Goal: Information Seeking & Learning: Learn about a topic

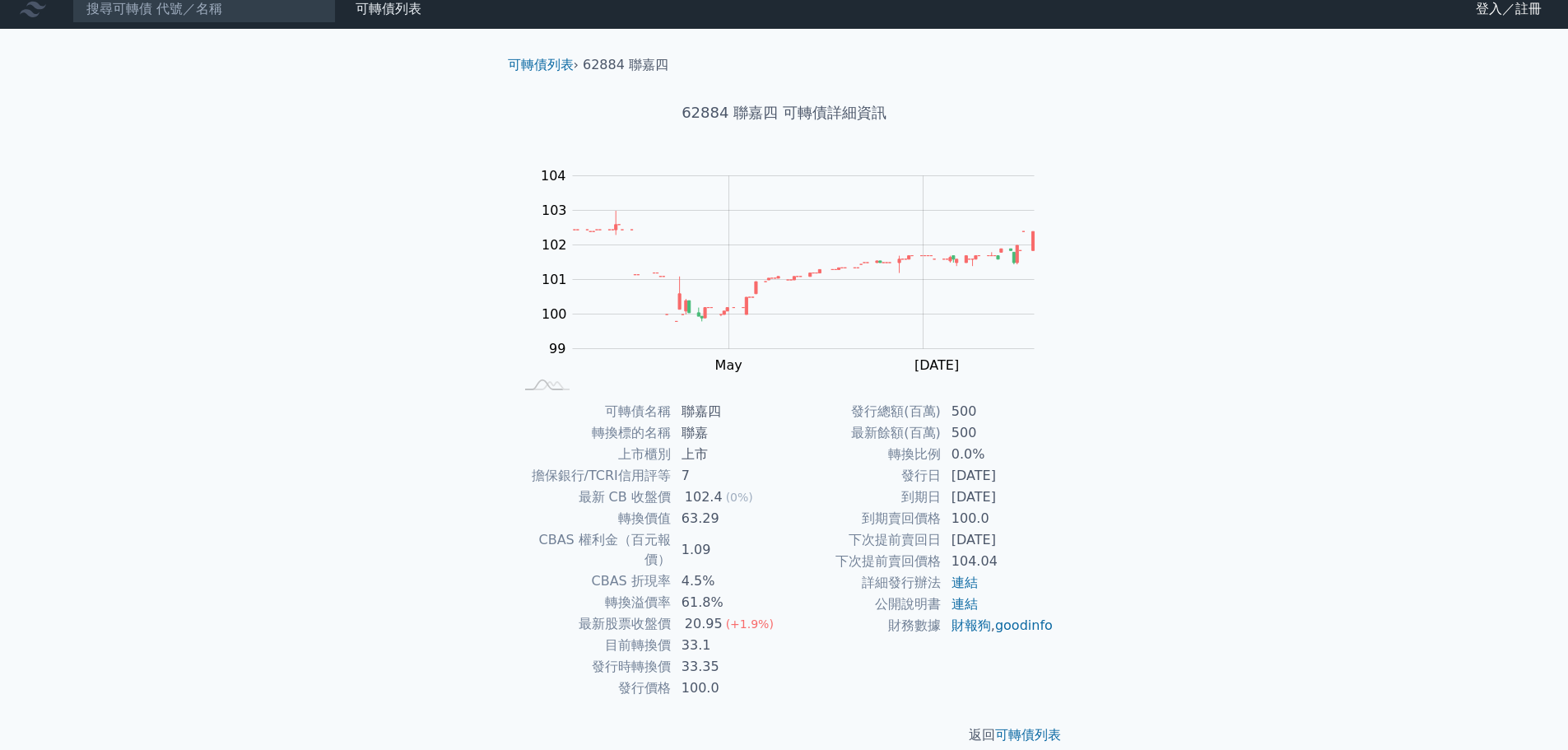
scroll to position [12, 0]
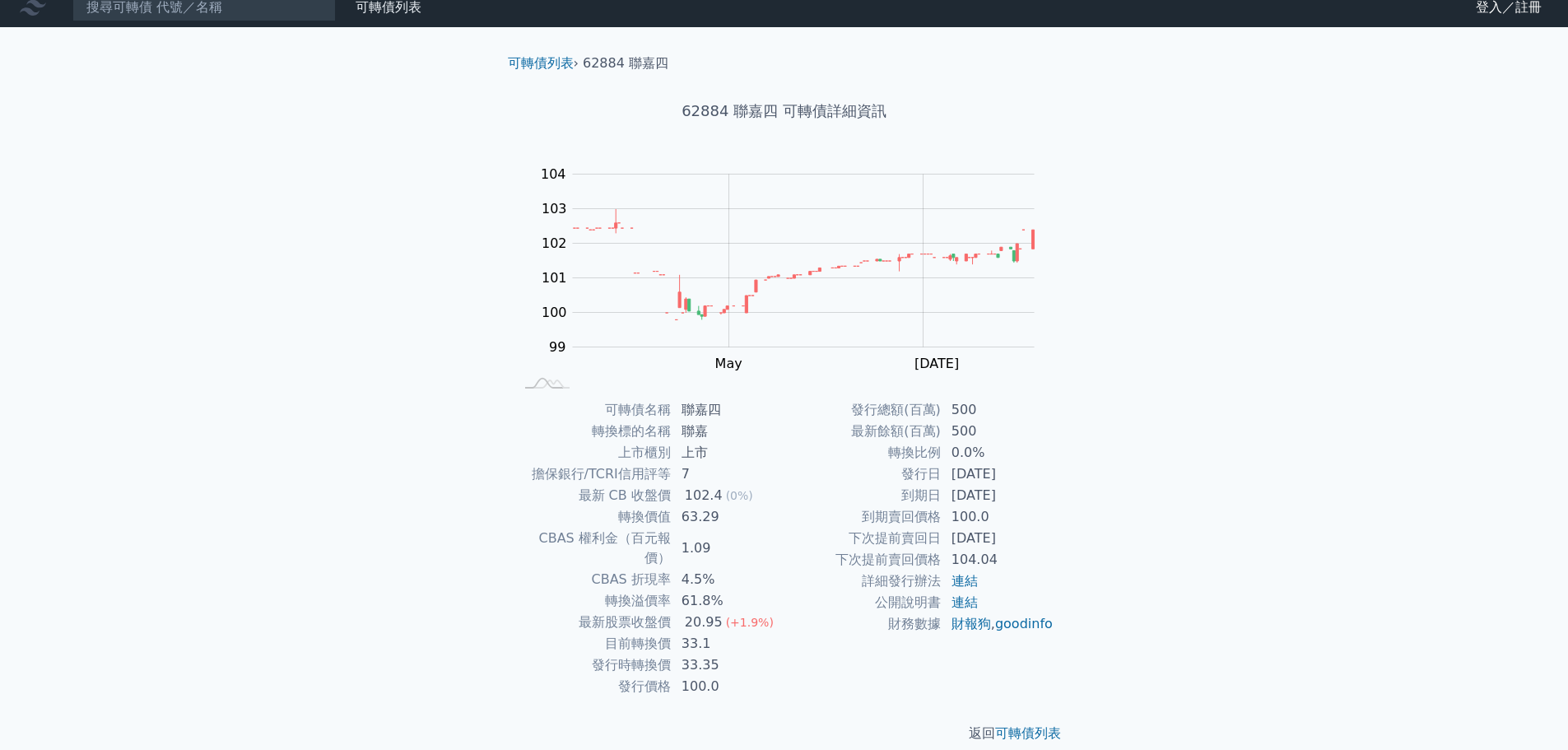
click at [217, 312] on div "可轉債列表 財務數據 可轉債列表 財務數據 登入／註冊 登入／註冊 可轉債列表 › 62884 聯嘉四 62884 聯嘉四 可轉債詳細資訊 Zoom Out …" at bounding box center [784, 379] width 1568 height 782
drag, startPoint x: 685, startPoint y: 452, endPoint x: 720, endPoint y: 452, distance: 35.0
click at [720, 452] on td "上市" at bounding box center [728, 452] width 113 height 21
click at [662, 480] on td "擔保銀行/TCRI信用評等" at bounding box center [593, 474] width 157 height 21
drag, startPoint x: 650, startPoint y: 448, endPoint x: 699, endPoint y: 455, distance: 49.5
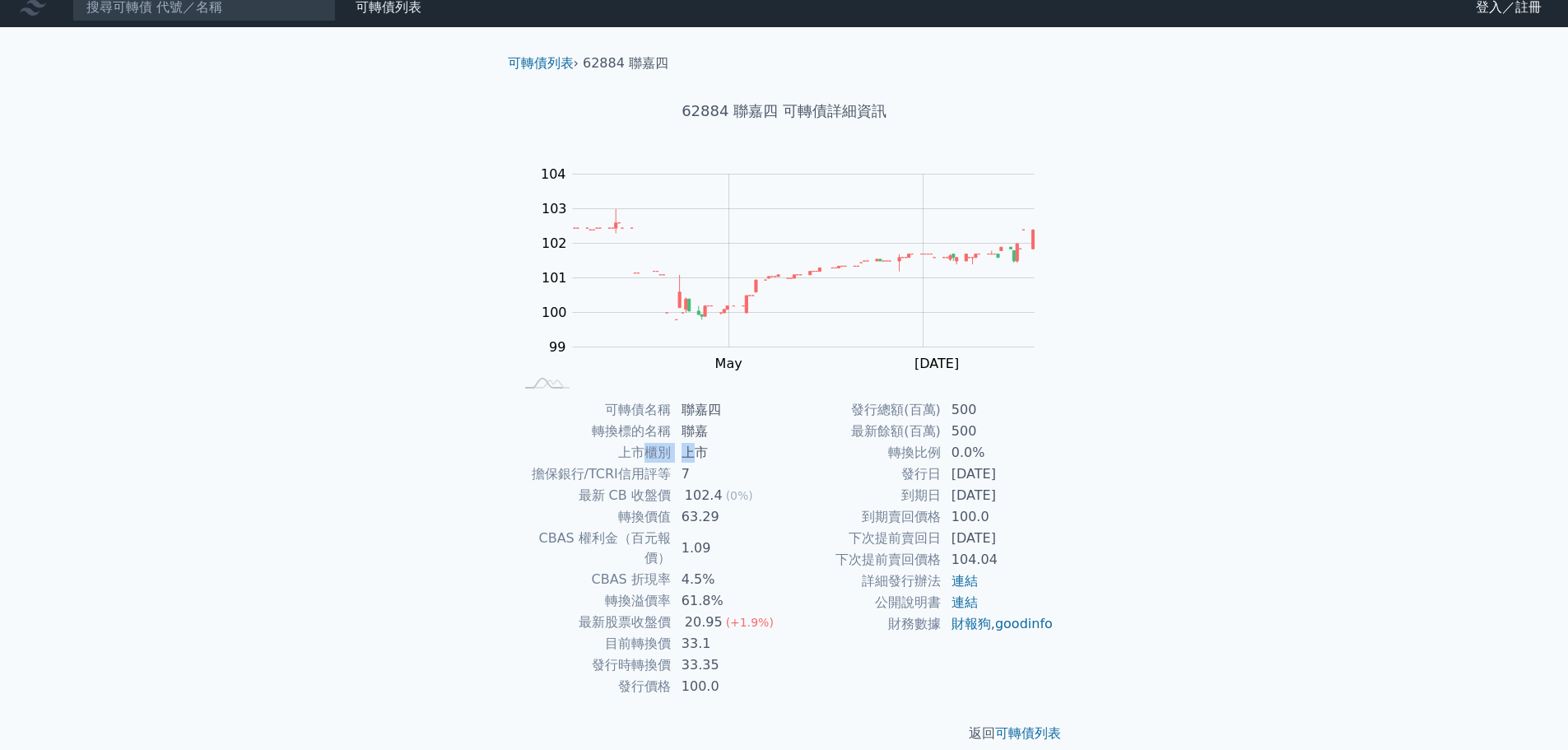
click at [699, 455] on tr "上市櫃別 上市" at bounding box center [650, 452] width 270 height 21
click at [1259, 504] on div "可轉債列表 財務數據 可轉債列表 財務數據 登入／註冊 登入／註冊 可轉債列表 › 62884 聯嘉四 62884 聯嘉四 可轉債詳細資訊 Zoom Out …" at bounding box center [784, 379] width 1568 height 782
click at [1049, 725] on link "可轉債列表" at bounding box center [1028, 733] width 66 height 16
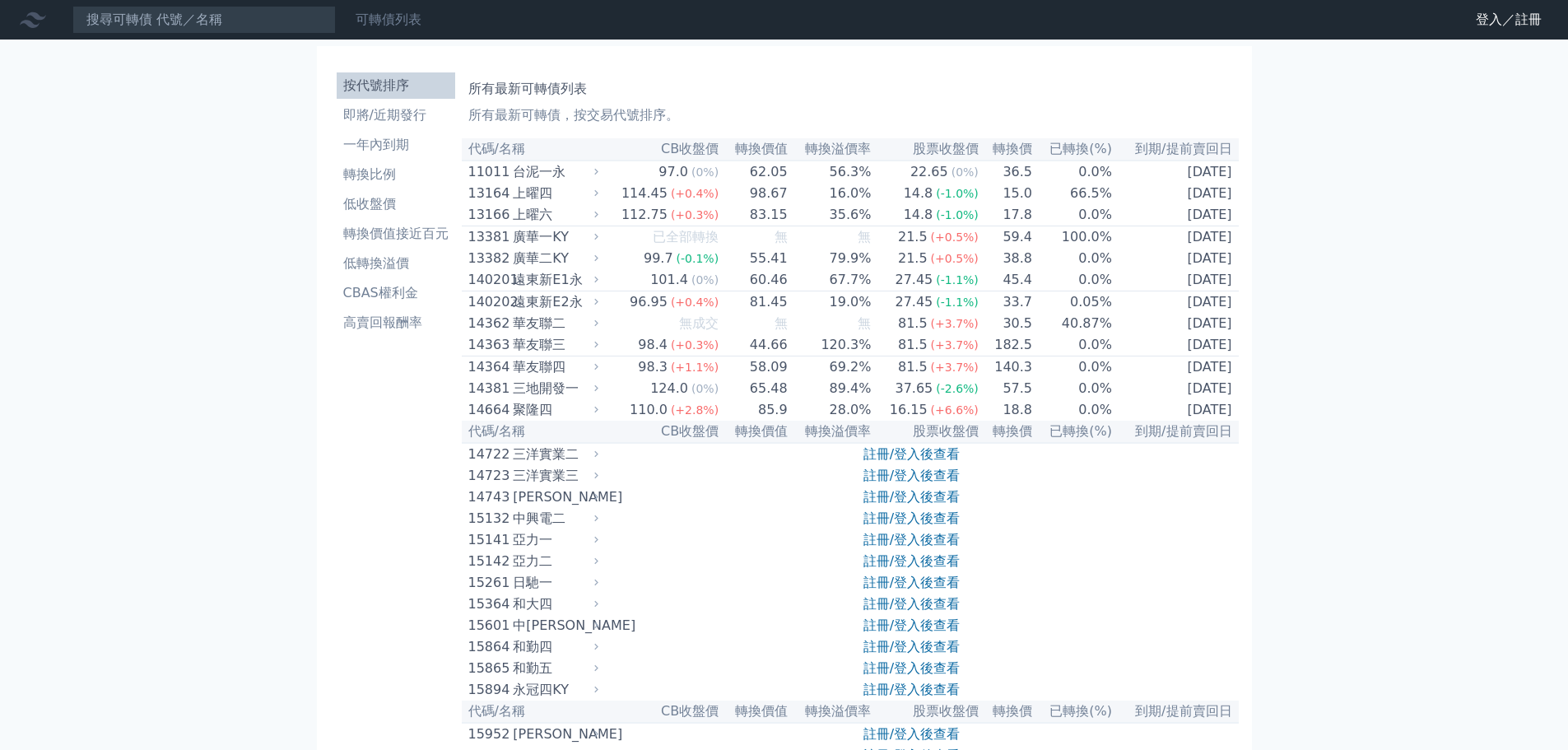
click at [401, 16] on link "可轉債列表" at bounding box center [388, 20] width 66 height 16
